Goal: Information Seeking & Learning: Compare options

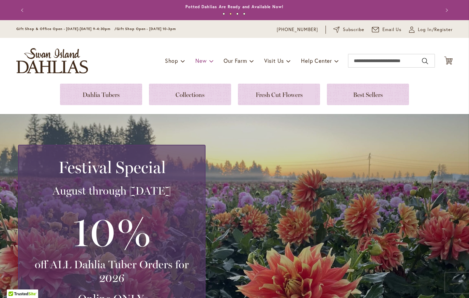
click at [202, 64] on link "New" at bounding box center [204, 60] width 18 height 13
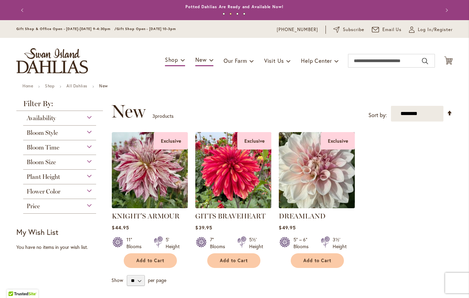
click at [311, 192] on img at bounding box center [317, 170] width 80 height 80
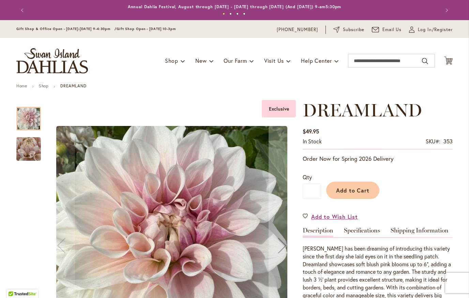
click at [29, 119] on div at bounding box center [28, 119] width 25 height 24
click at [25, 154] on img "DREAMLAND" at bounding box center [28, 149] width 49 height 37
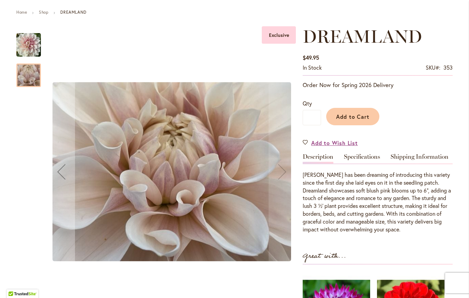
scroll to position [79, 0]
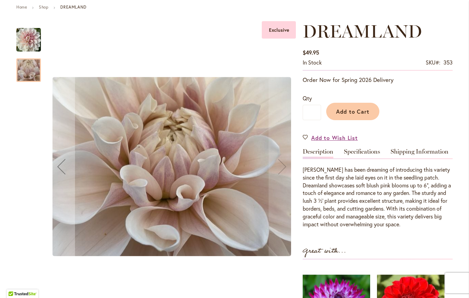
click at [57, 171] on img "DREAMLAND" at bounding box center [172, 166] width 239 height 179
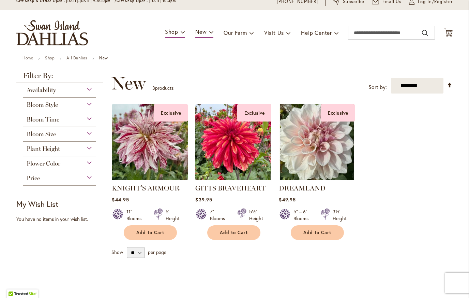
scroll to position [20, 0]
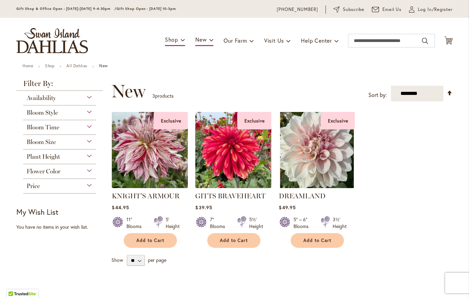
click at [131, 146] on img at bounding box center [150, 150] width 80 height 80
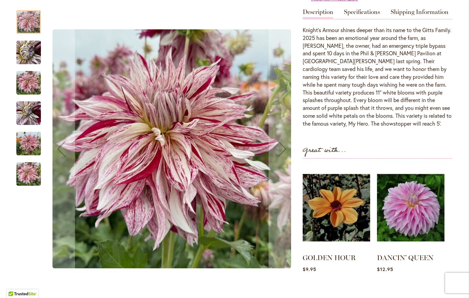
scroll to position [239, 0]
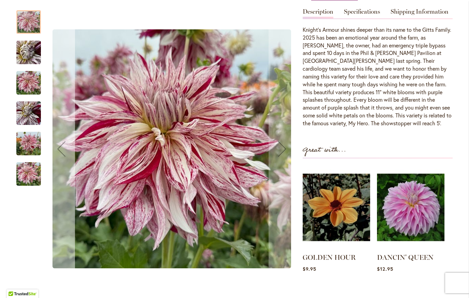
click at [64, 245] on button "Previous" at bounding box center [61, 148] width 27 height 291
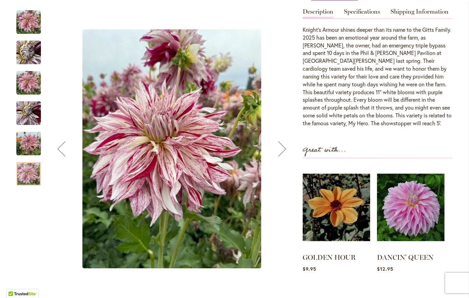
click at [26, 179] on div at bounding box center [28, 174] width 25 height 24
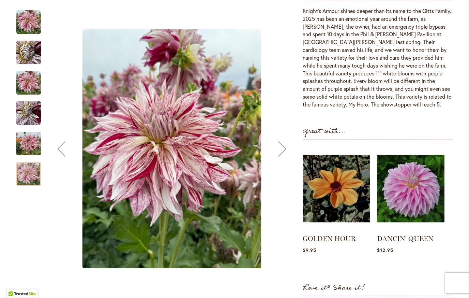
scroll to position [256, 0]
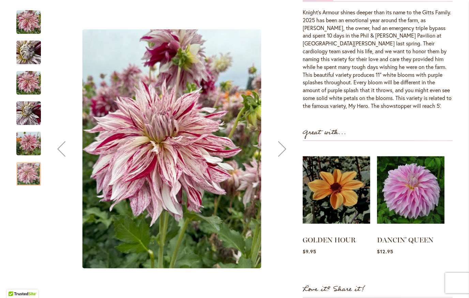
click at [24, 178] on div at bounding box center [28, 174] width 25 height 24
click at [25, 146] on img "KNIGHT'S ARMOUR" at bounding box center [28, 143] width 25 height 33
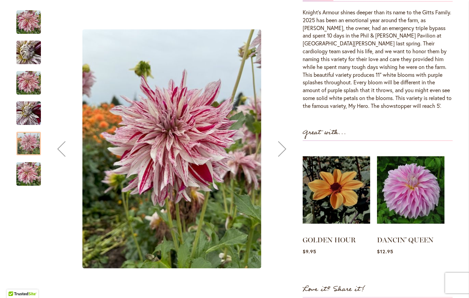
click at [24, 83] on img "KNIGHT'S ARMOUR" at bounding box center [28, 83] width 25 height 33
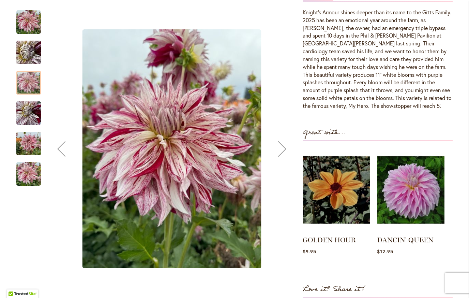
click at [31, 63] on img "KNIGHT'S ARMOUR" at bounding box center [28, 52] width 49 height 37
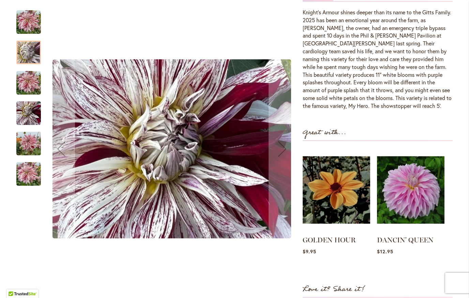
click at [28, 20] on img "KNIGHTS ARMOUR" at bounding box center [28, 22] width 25 height 25
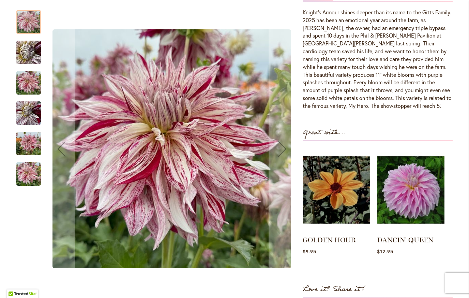
click at [24, 55] on img "KNIGHT'S ARMOUR" at bounding box center [28, 52] width 49 height 37
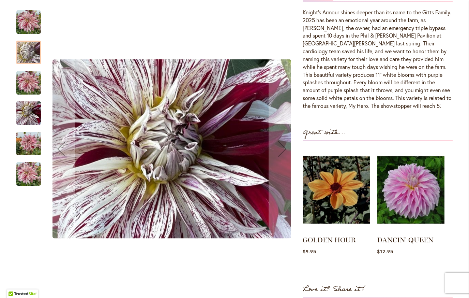
click at [10, 85] on main "Home Shop KNIGHT'S ARMOUR Skip to the end of the images gallery Exclusive Skip …" at bounding box center [234, 268] width 449 height 882
click at [24, 82] on img "KNIGHT'S ARMOUR" at bounding box center [28, 83] width 25 height 33
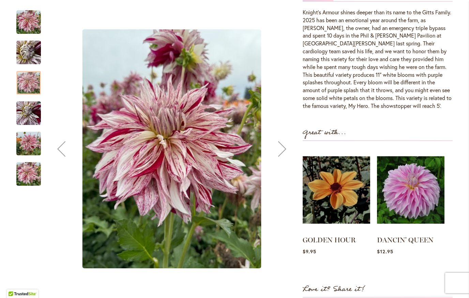
click at [16, 114] on img "KNIGHT'S ARMOUR" at bounding box center [28, 113] width 25 height 33
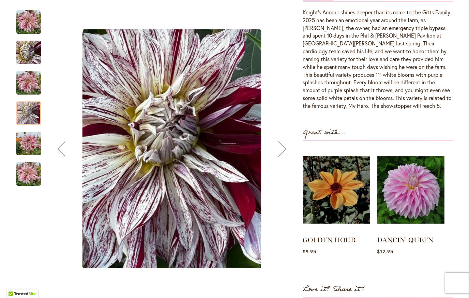
click at [19, 139] on img "KNIGHT'S ARMOUR" at bounding box center [28, 143] width 25 height 33
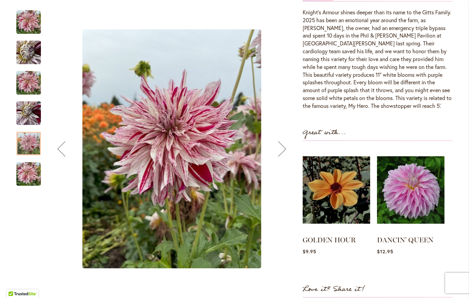
click at [18, 180] on img "KNIGHT'S ARMOUR" at bounding box center [28, 174] width 25 height 33
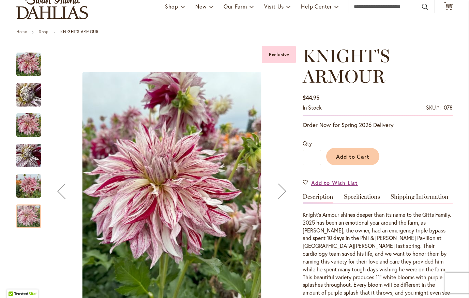
scroll to position [54, 0]
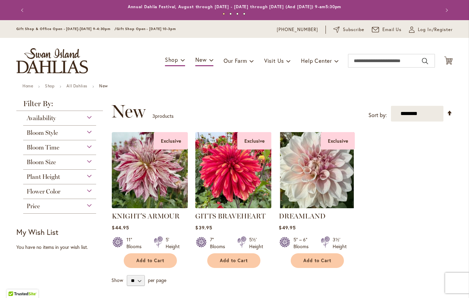
click at [235, 167] on img at bounding box center [234, 170] width 80 height 80
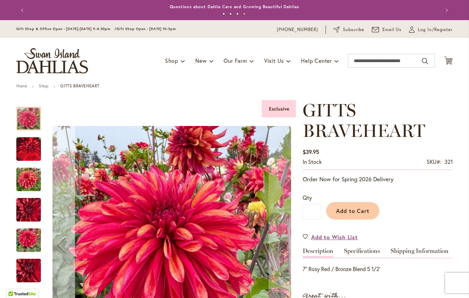
click at [52, 242] on div "Previous" at bounding box center [61, 245] width 27 height 27
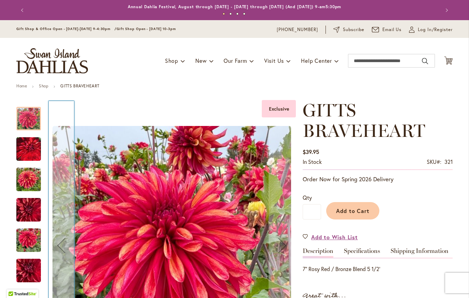
click at [63, 266] on button "Previous" at bounding box center [61, 245] width 27 height 291
